Goal: Information Seeking & Learning: Learn about a topic

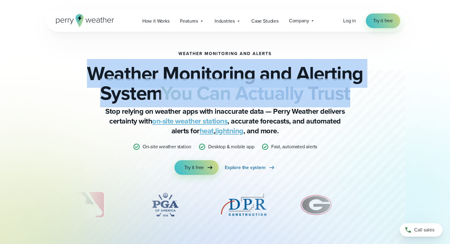
drag, startPoint x: 91, startPoint y: 70, endPoint x: 358, endPoint y: 93, distance: 268.1
click at [358, 93] on h2 "Weather Monitoring and Alerting System You Can Actually Trust" at bounding box center [225, 83] width 297 height 39
copy h2 "Weather Monitoring and Alerting System You Can Actually Trust"
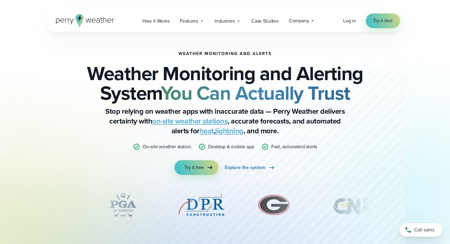
click at [82, 134] on div "Weather Monitoring and Alerts Weather Monitoring and Alerting System You Can Ac…" at bounding box center [225, 113] width 297 height 124
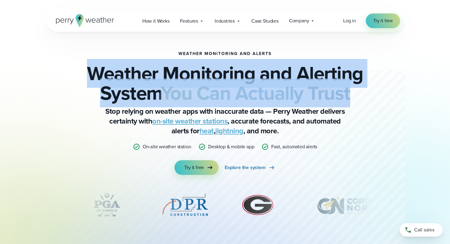
drag, startPoint x: 87, startPoint y: 70, endPoint x: 363, endPoint y: 108, distance: 278.1
click at [363, 108] on div "Weather Monitoring and Alerts Weather Monitoring and Alerting System You Can Ac…" at bounding box center [225, 113] width 297 height 124
copy h2 "Weather Monitoring and Alerting System You Can Actually Trust"
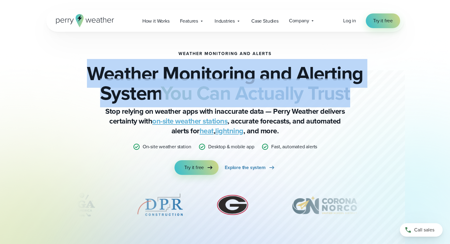
click at [211, 71] on h2 "Weather Monitoring and Alerting System You Can Actually Trust" at bounding box center [225, 83] width 297 height 39
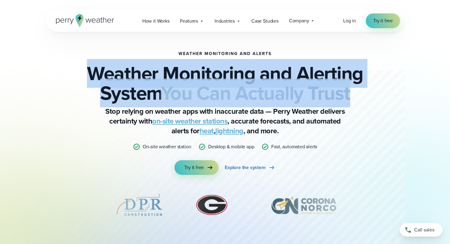
drag, startPoint x: 88, startPoint y: 70, endPoint x: 356, endPoint y: 105, distance: 270.8
click at [356, 105] on div "Weather Monitoring and Alerts Weather Monitoring and Alerting System You Can Ac…" at bounding box center [225, 113] width 297 height 124
copy h2 "Weather Monitoring and Alerting System You Can Actually Trust"
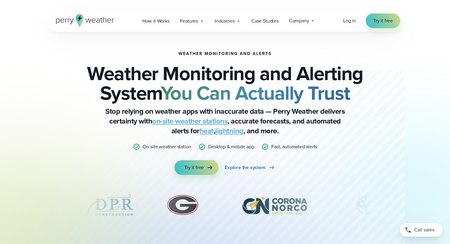
click at [130, 116] on p "Stop relying on weather apps with inaccurate data — Perry Weather delivers cert…" at bounding box center [225, 121] width 245 height 29
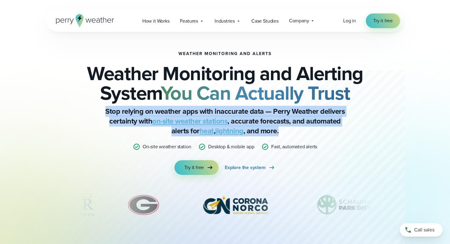
drag, startPoint x: 105, startPoint y: 111, endPoint x: 286, endPoint y: 133, distance: 181.5
click at [286, 134] on p "Stop relying on weather apps with inaccurate data — Perry Weather delivers cert…" at bounding box center [225, 121] width 245 height 29
copy p "Stop relying on weather apps with inaccurate data — Perry Weather delivers cert…"
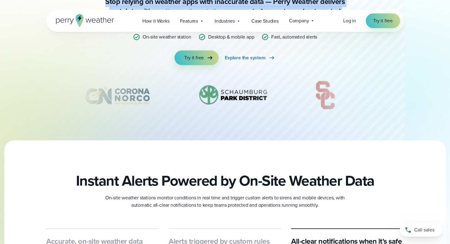
scroll to position [116, 0]
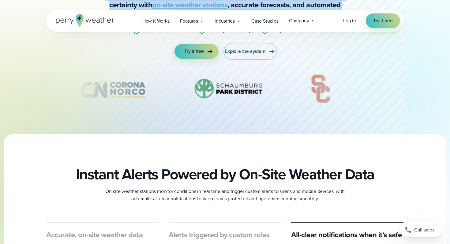
click at [267, 53] on link "Explore the system" at bounding box center [250, 51] width 51 height 15
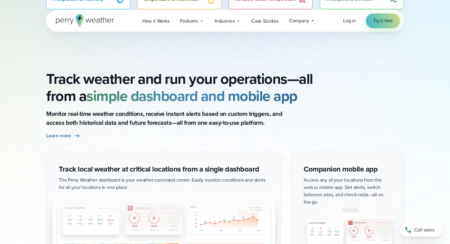
scroll to position [478, 0]
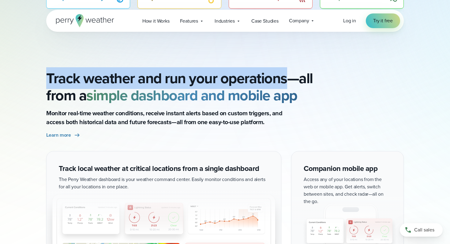
drag, startPoint x: 48, startPoint y: 78, endPoint x: 291, endPoint y: 77, distance: 243.3
click at [291, 77] on h2 "Track weather and run your operations—all from a simple dashboard and mobile app" at bounding box center [225, 87] width 358 height 34
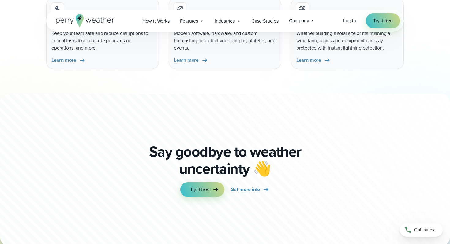
scroll to position [1982, 0]
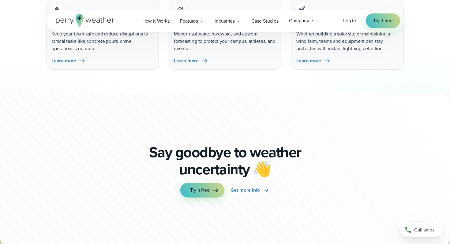
click at [302, 139] on div "Say goodbye to weather uncertainty 👋 Try it free Get more info" at bounding box center [225, 170] width 196 height 93
copy body "Lor ip Dol si amet Con ad Elits Doeiusmo Tempori Utl Etdolore Magnaal Enima Min…"
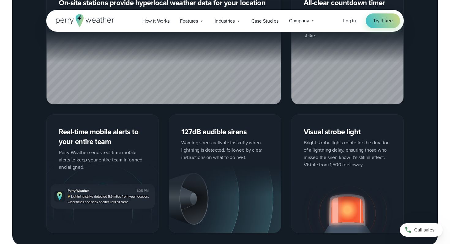
scroll to position [0, 0]
